Goal: Task Accomplishment & Management: Manage account settings

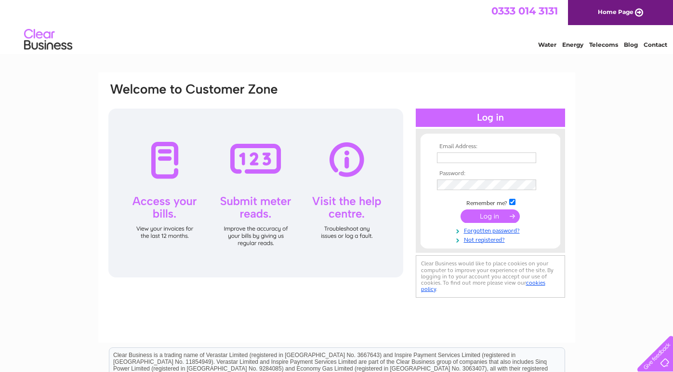
type input "iain@speysidesupplies.com"
click at [492, 214] on input "submit" at bounding box center [490, 215] width 59 height 13
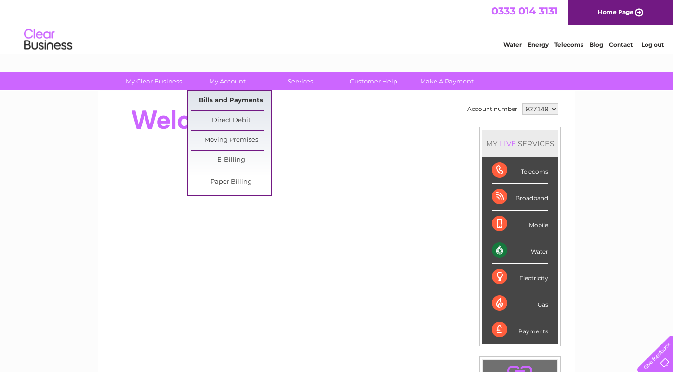
click at [231, 101] on link "Bills and Payments" at bounding box center [231, 100] width 80 height 19
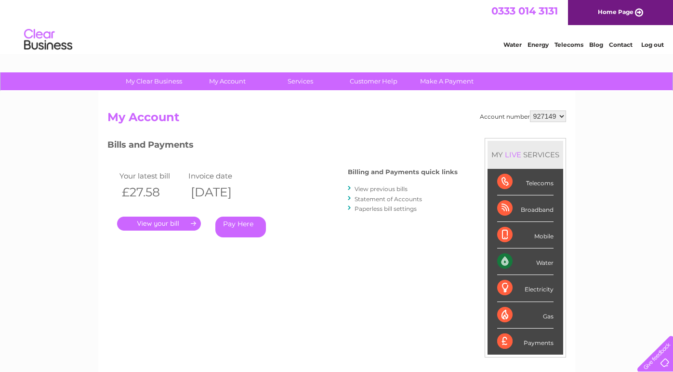
click at [161, 224] on link "." at bounding box center [159, 223] width 84 height 14
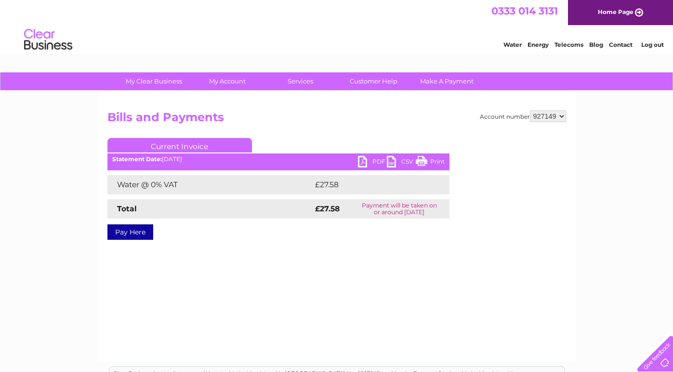
click at [363, 163] on link "PDF" at bounding box center [372, 163] width 29 height 14
